Goal: Find specific page/section: Find specific page/section

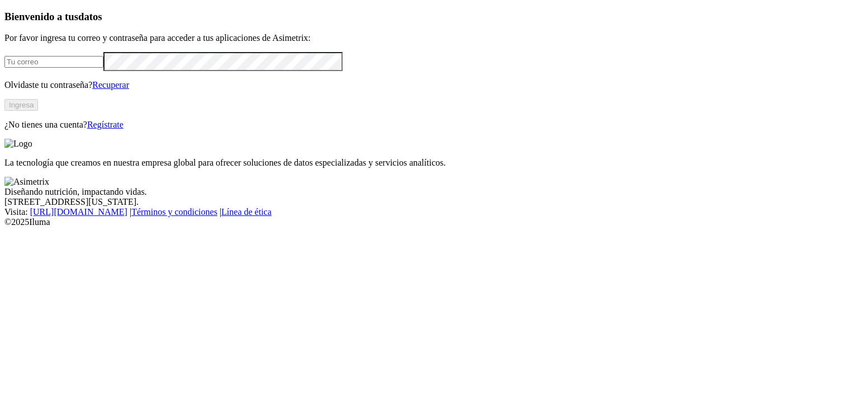
type input "[EMAIL_ADDRESS][DOMAIN_NAME]"
click at [38, 111] on button "Ingresa" at bounding box center [21, 105] width 34 height 12
